Goal: Transaction & Acquisition: Subscribe to service/newsletter

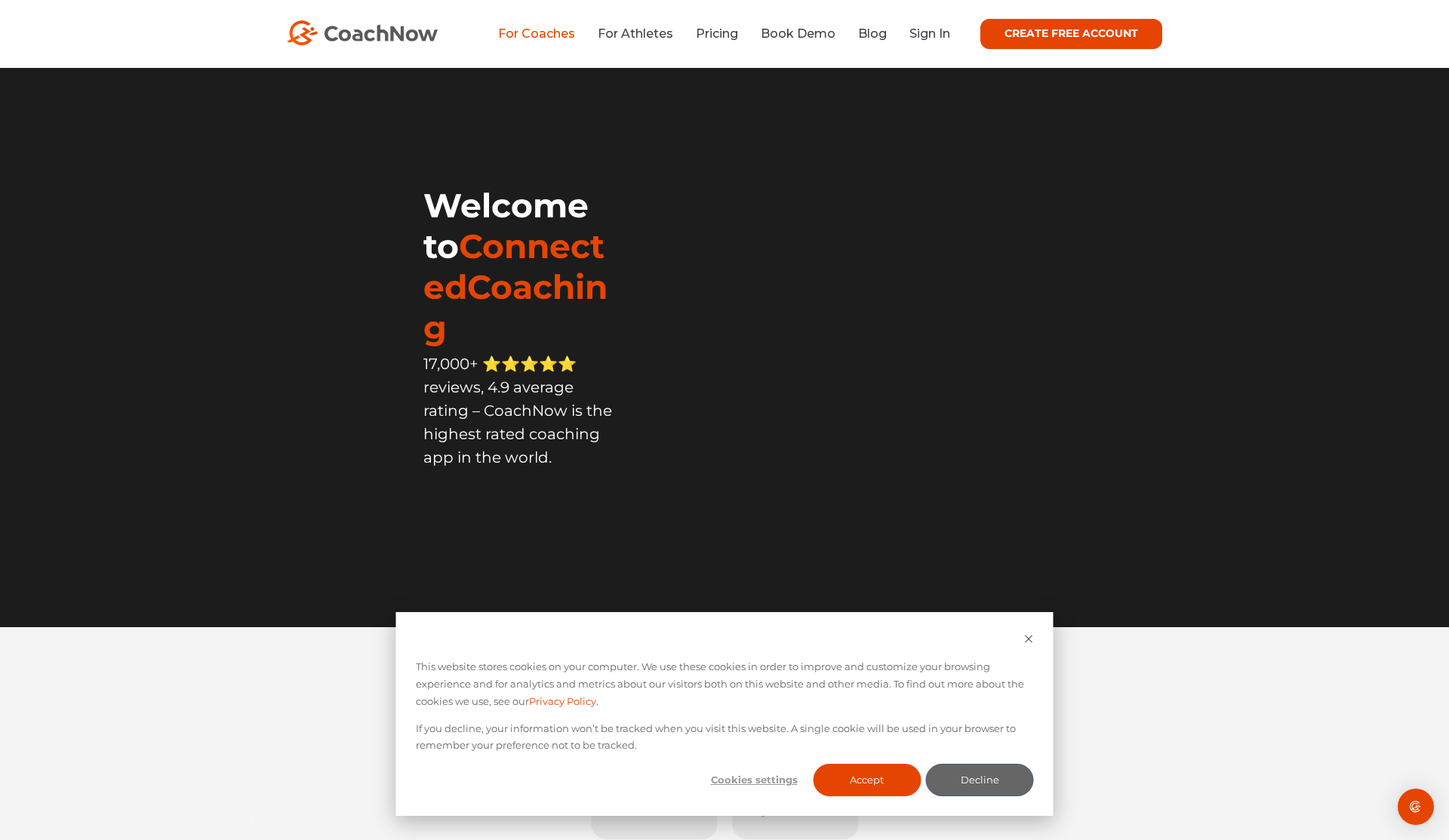
click at [528, 37] on link "For Coaches" at bounding box center [537, 33] width 77 height 14
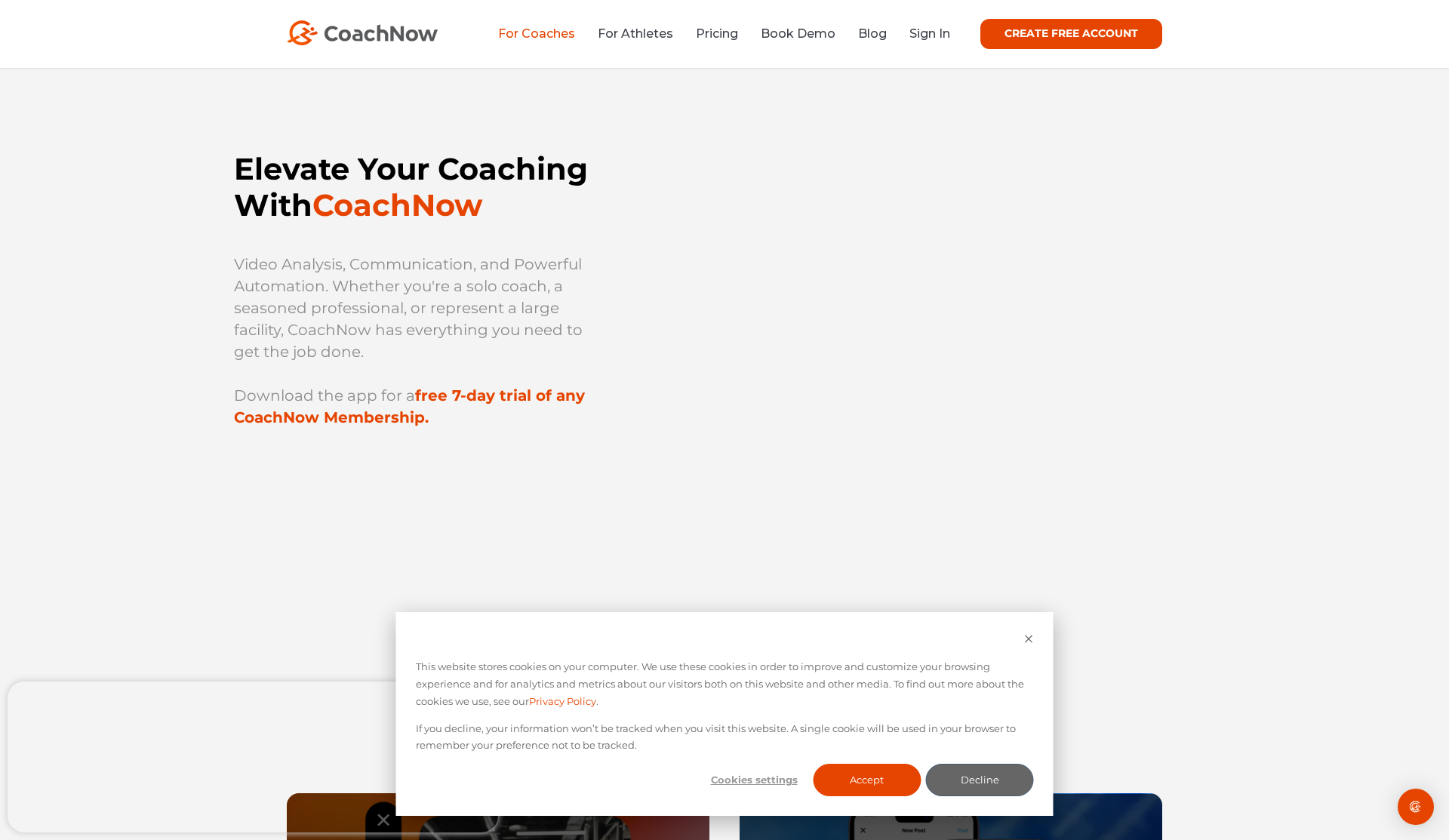
click at [1029, 631] on div "This website stores cookies on your computer. We use these cookies in order to …" at bounding box center [724, 713] width 657 height 204
click at [1029, 637] on icon "Dismiss cookie banner" at bounding box center [1029, 638] width 9 height 9
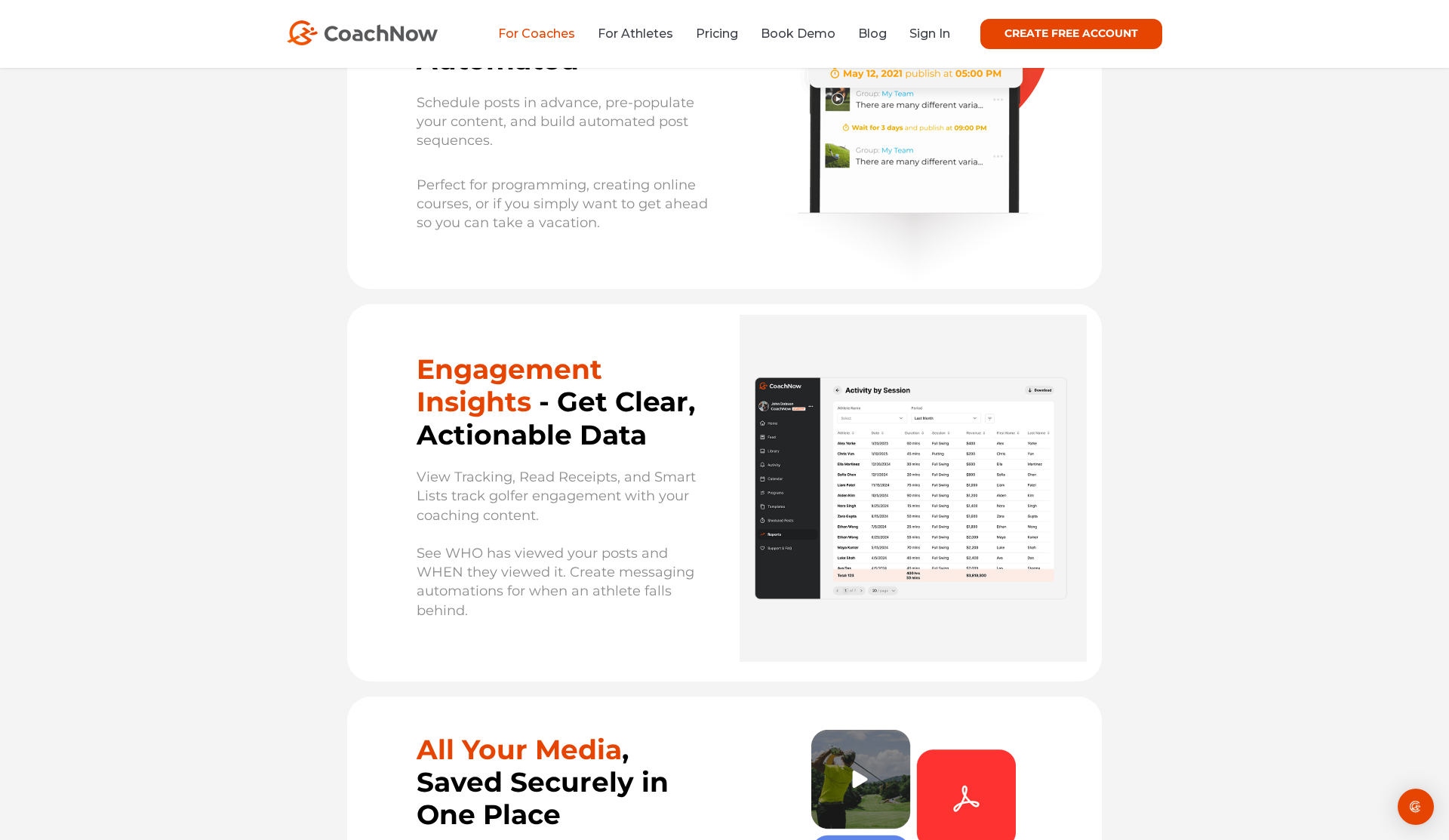
scroll to position [10113, 0]
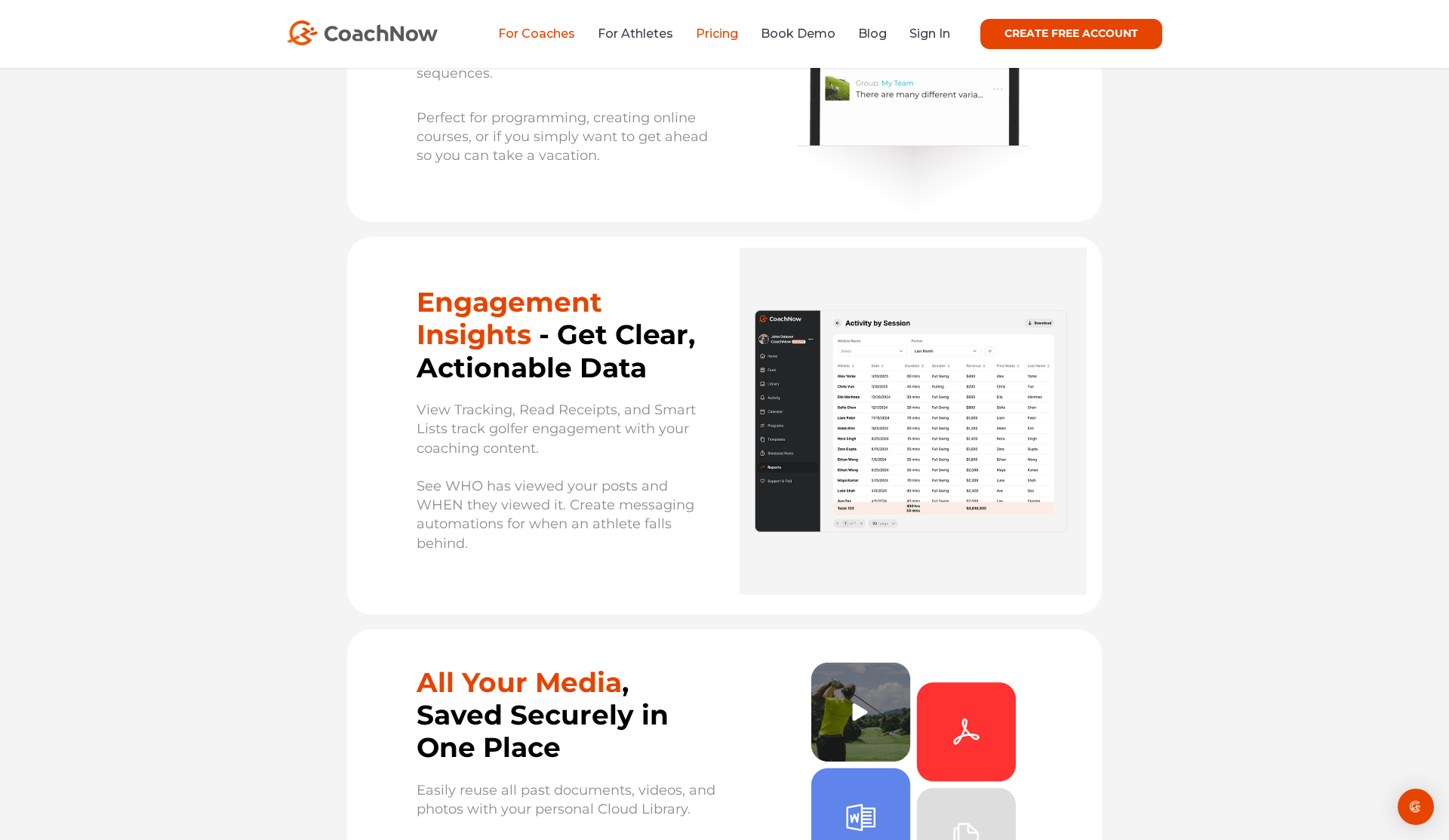
click at [738, 37] on link "Pricing" at bounding box center [716, 33] width 42 height 14
